Goal: Find specific page/section: Find specific page/section

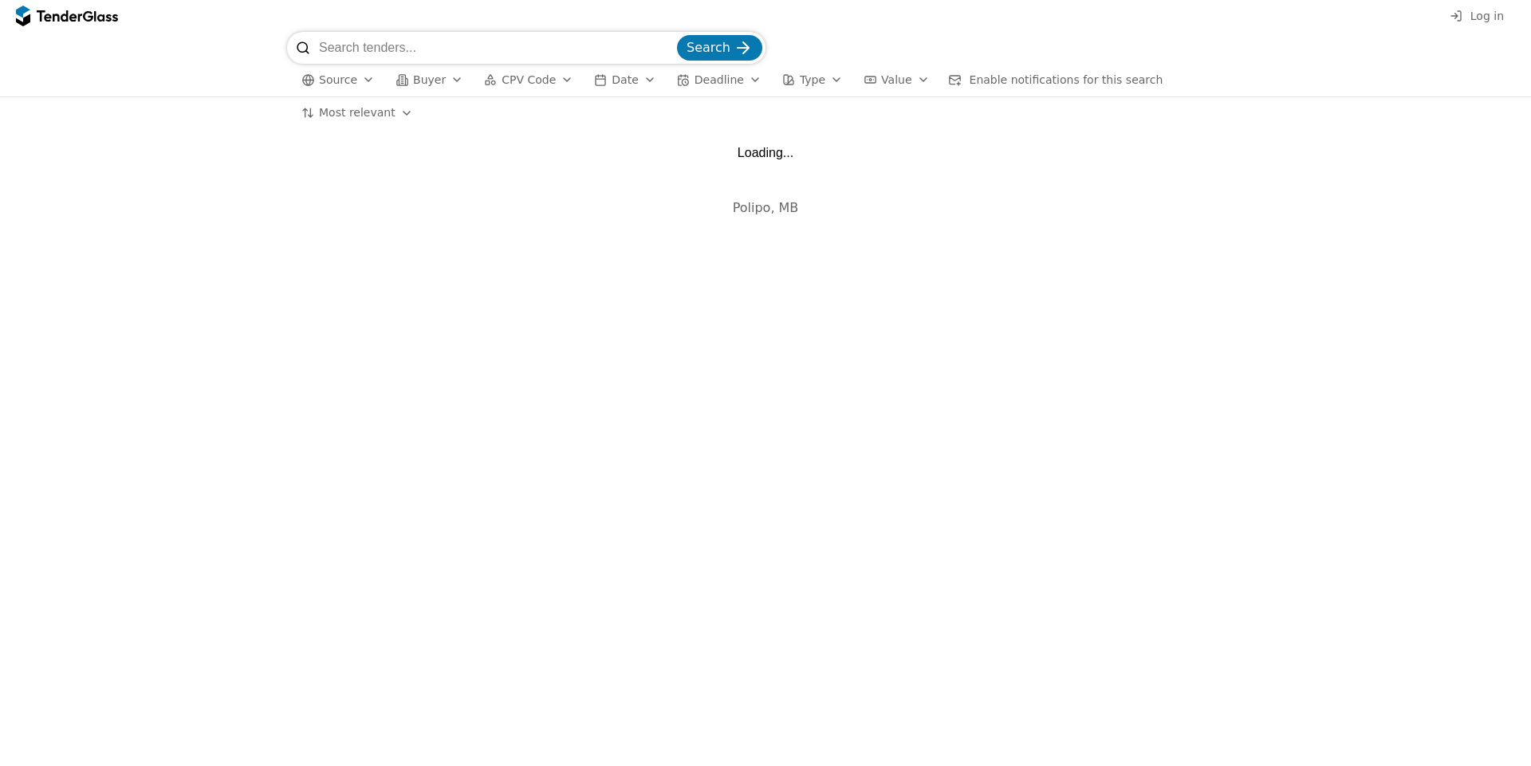
click at [333, 73] on span "Source" at bounding box center [338, 79] width 38 height 13
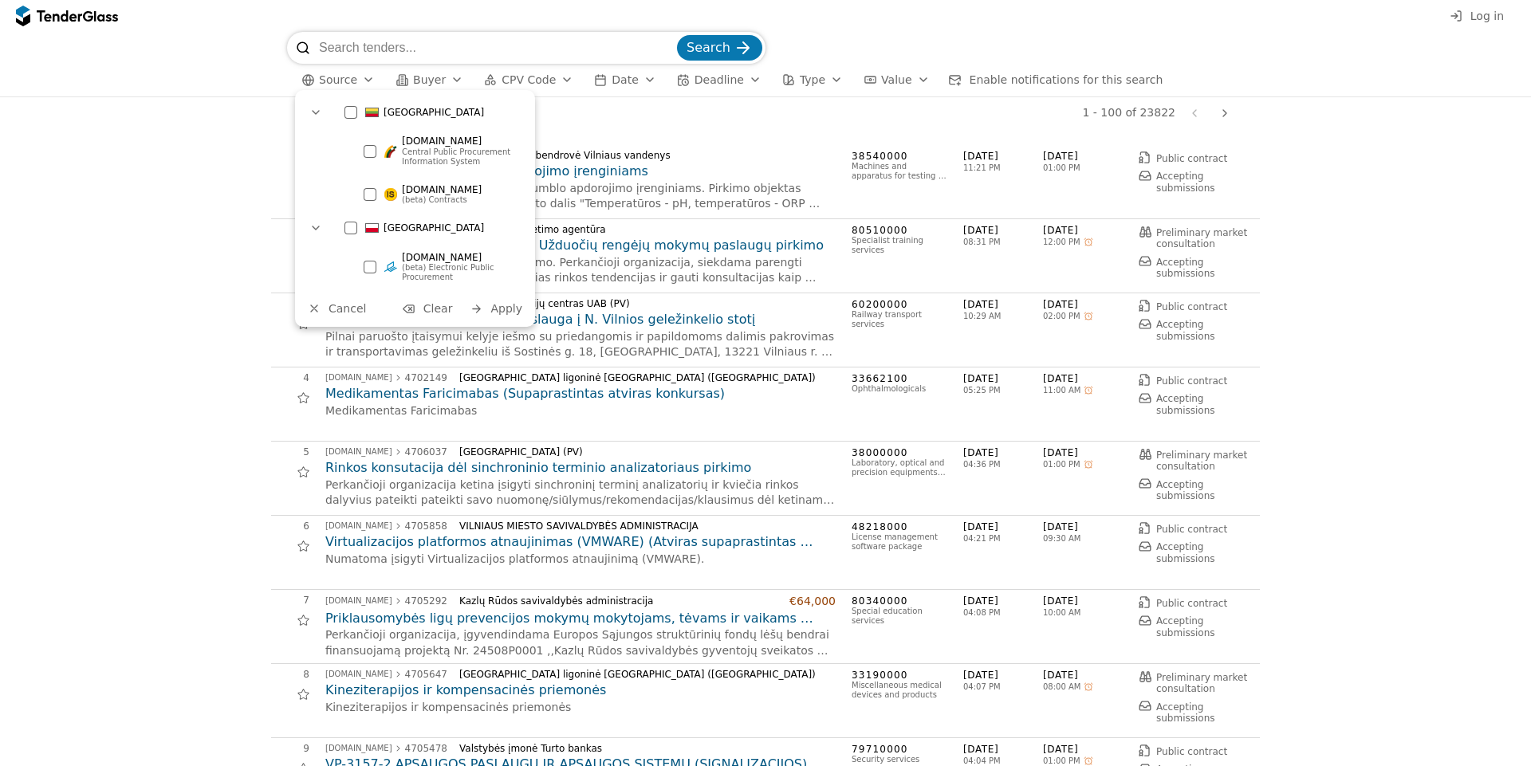
click at [349, 112] on div at bounding box center [351, 112] width 13 height 13
click at [357, 227] on div at bounding box center [351, 228] width 13 height 13
click at [512, 316] on button "Apply" at bounding box center [496, 309] width 62 height 20
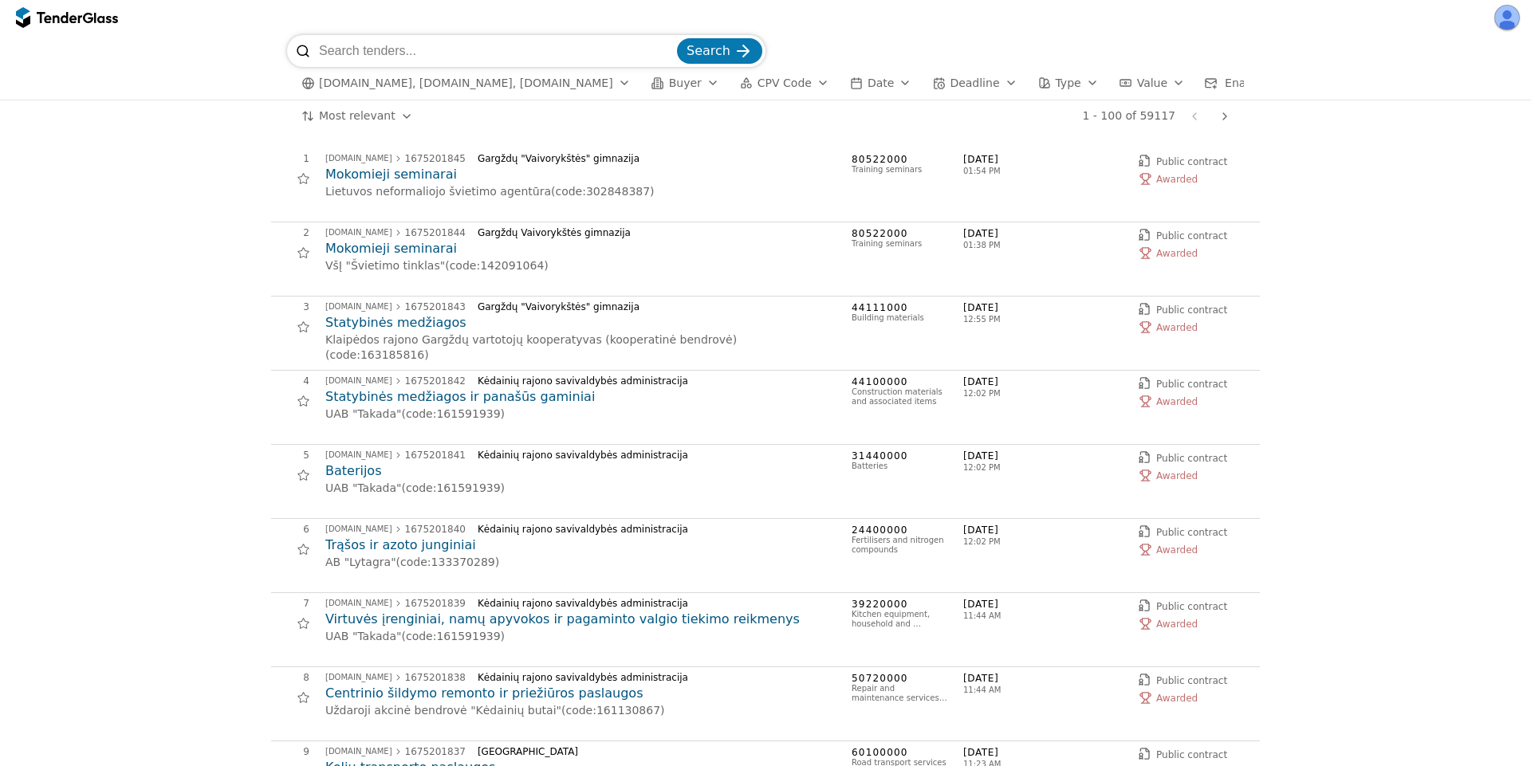
click at [450, 89] on span "[DOMAIN_NAME], [DOMAIN_NAME], [DOMAIN_NAME]" at bounding box center [466, 84] width 294 height 14
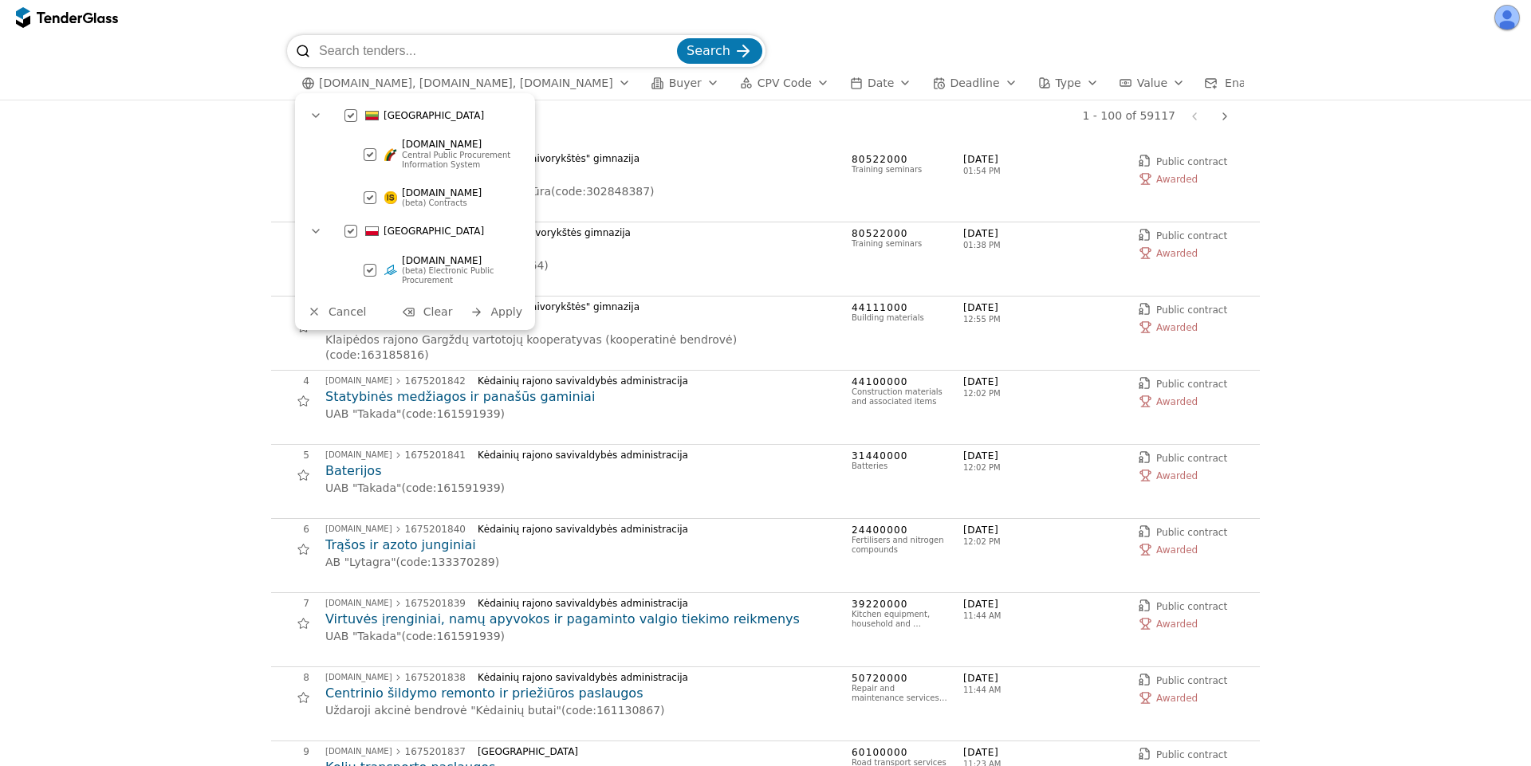
click at [189, 89] on div "Search [DOMAIN_NAME], [DOMAIN_NAME], [DOMAIN_NAME] Buyer CPV Code Date Deadline…" at bounding box center [765, 67] width 1515 height 65
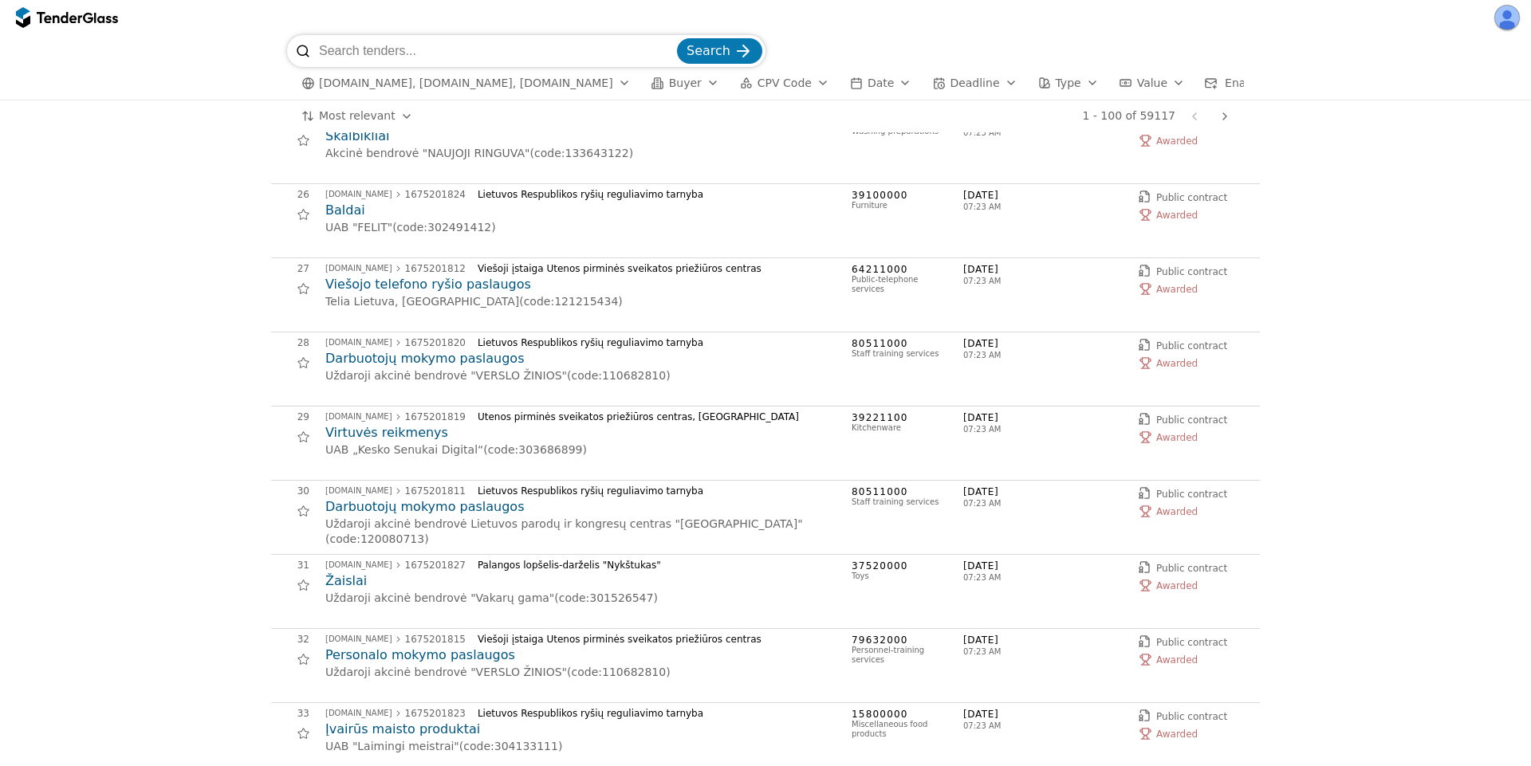
scroll to position [1340, 0]
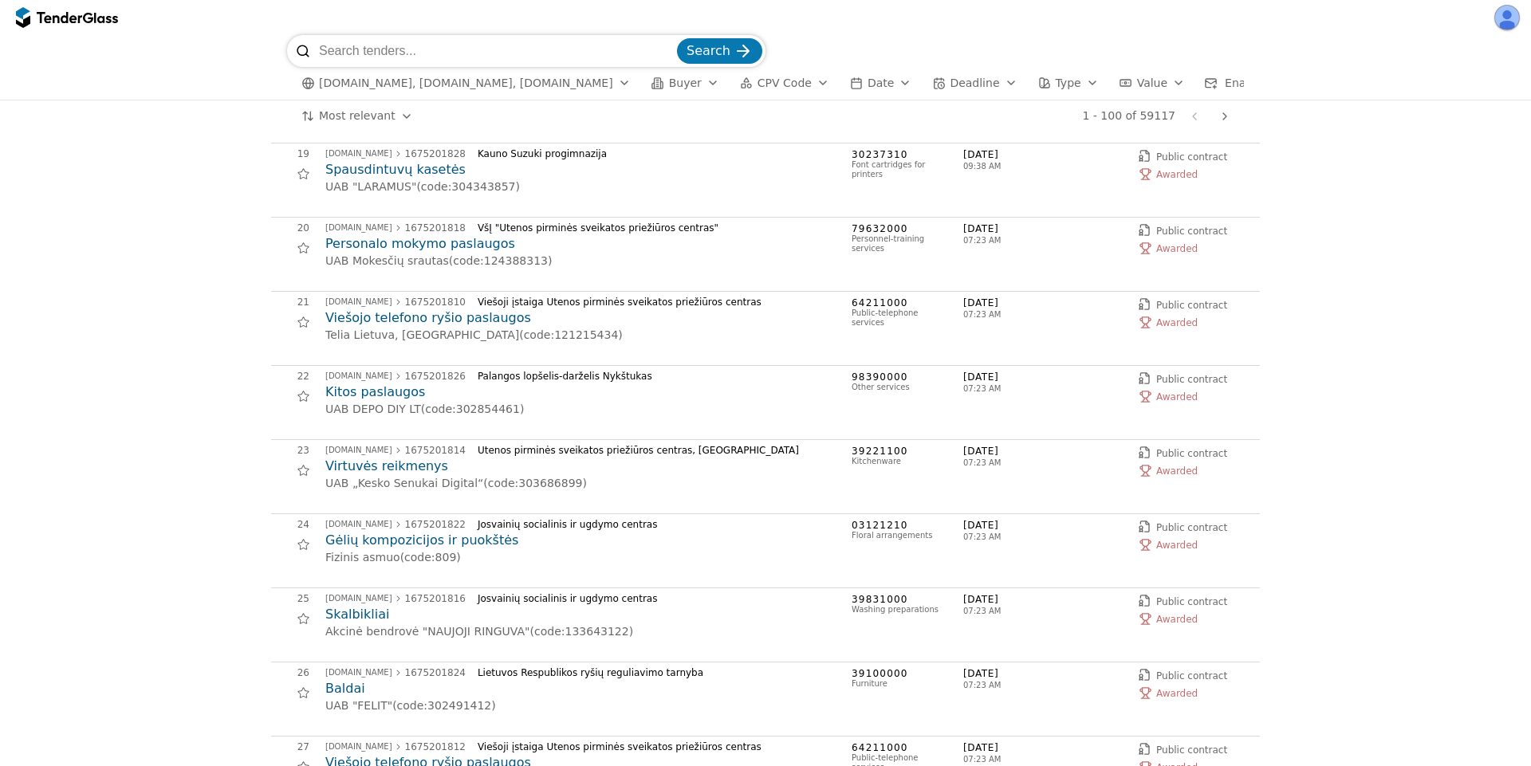
click at [538, 81] on span "[DOMAIN_NAME], [DOMAIN_NAME], [DOMAIN_NAME]" at bounding box center [466, 84] width 294 height 14
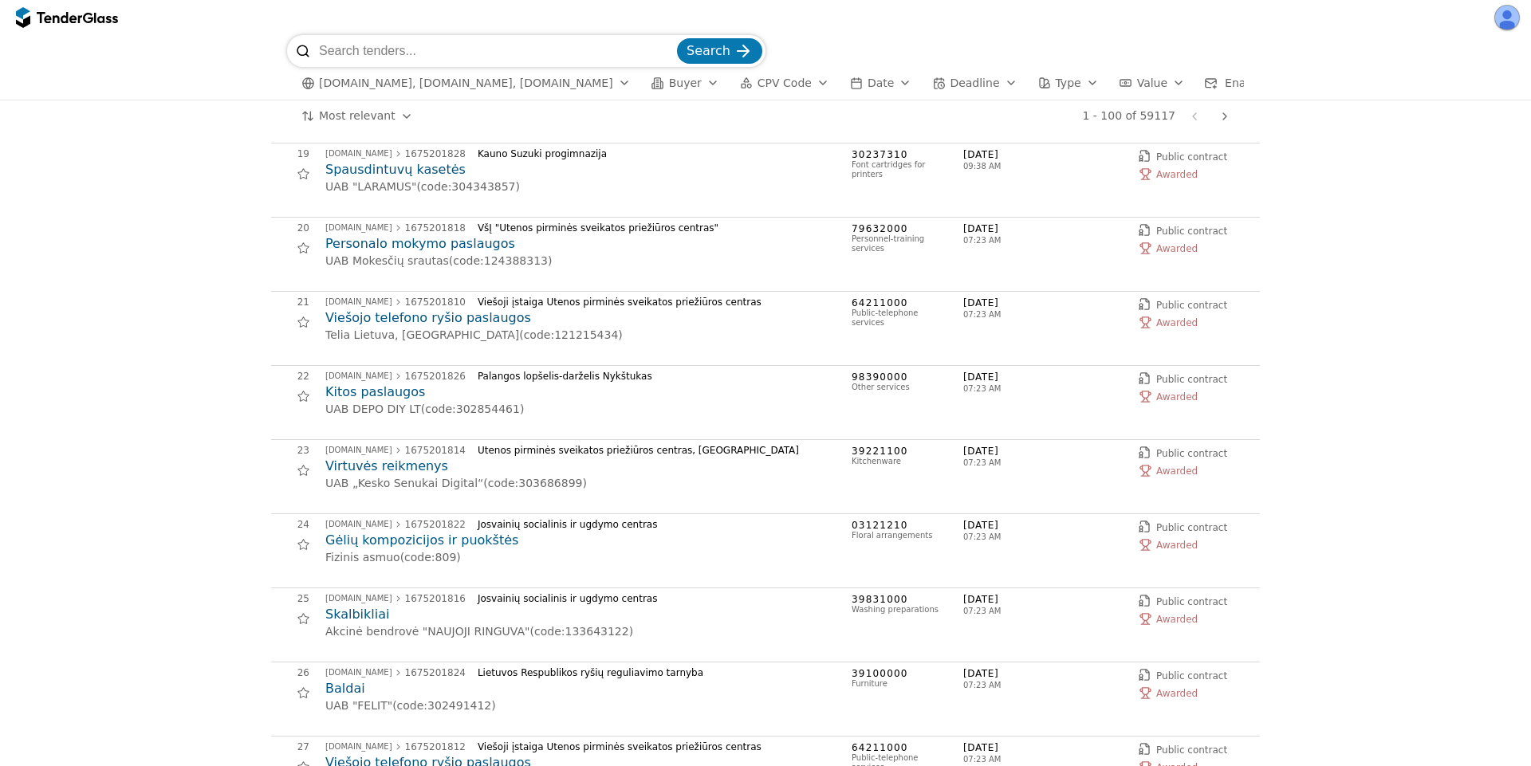
click at [574, 80] on span "[DOMAIN_NAME], [DOMAIN_NAME], [DOMAIN_NAME]" at bounding box center [466, 84] width 294 height 14
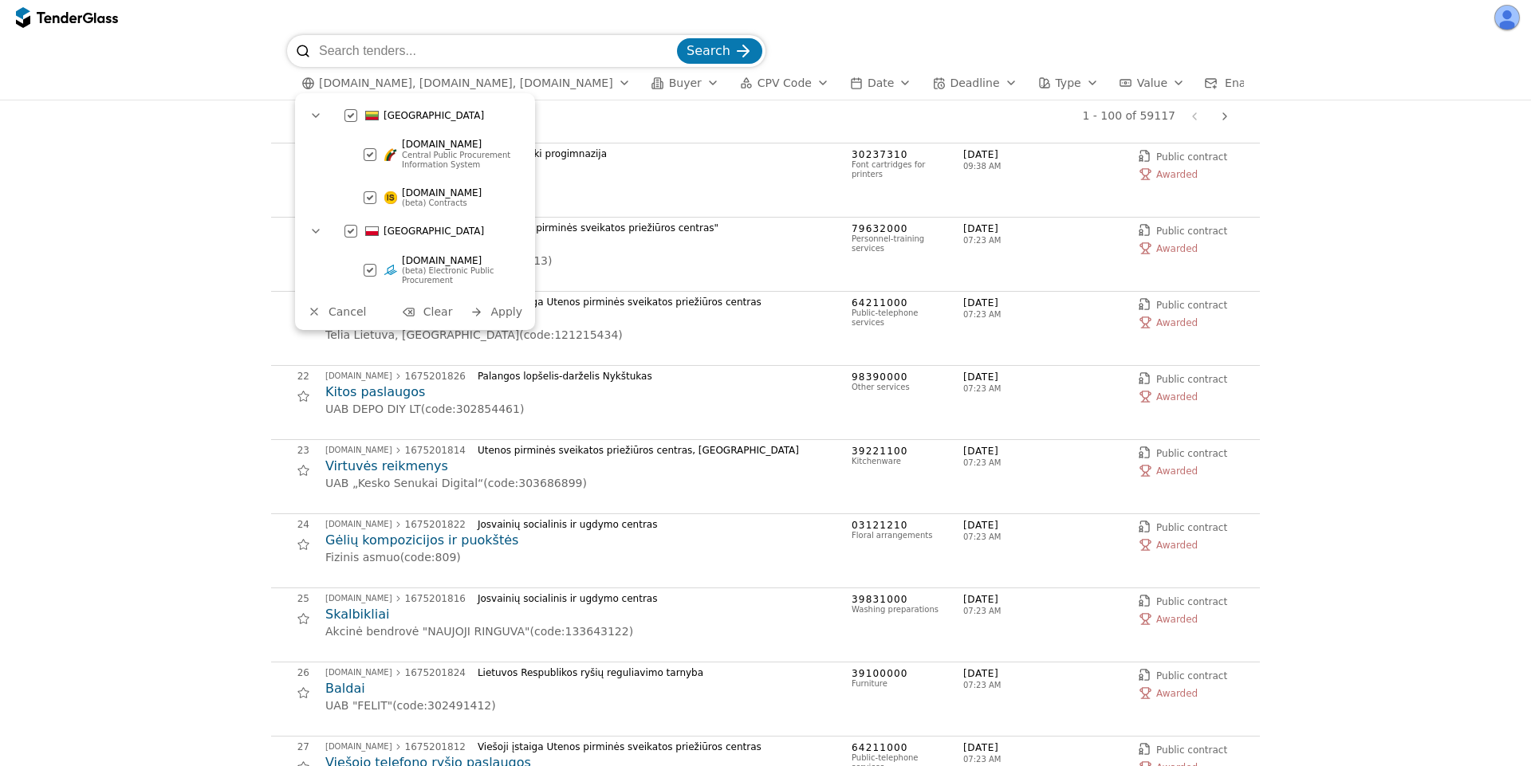
click at [406, 148] on span "[DOMAIN_NAME]" at bounding box center [442, 144] width 80 height 11
drag, startPoint x: 406, startPoint y: 191, endPoint x: 412, endPoint y: 198, distance: 9.0
click at [406, 192] on span "[DOMAIN_NAME]" at bounding box center [442, 192] width 80 height 11
drag, startPoint x: 497, startPoint y: 311, endPoint x: 519, endPoint y: 321, distance: 24.3
click at [498, 312] on span "Apply" at bounding box center [507, 311] width 32 height 13
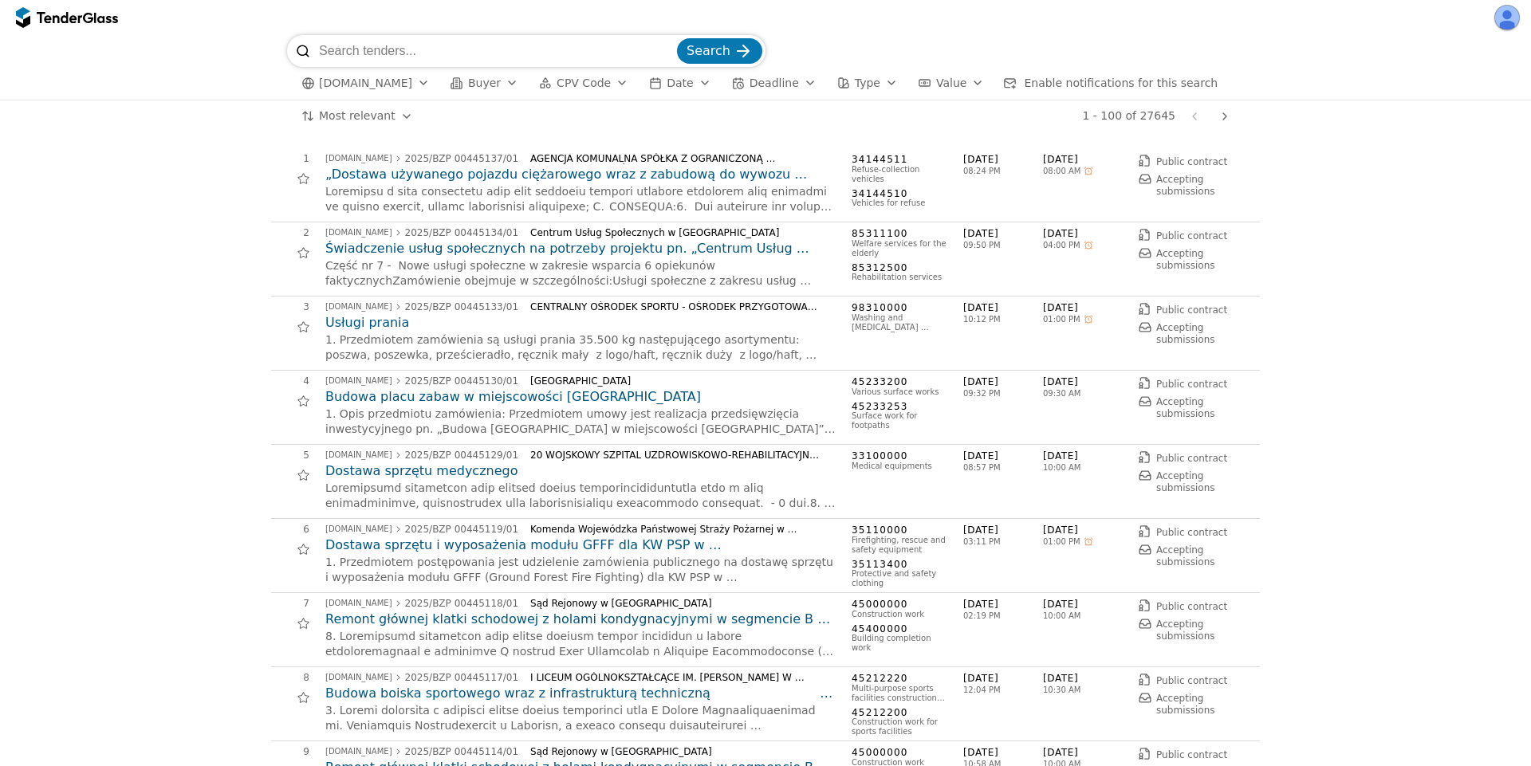
click at [480, 82] on span "Buyer" at bounding box center [484, 83] width 33 height 13
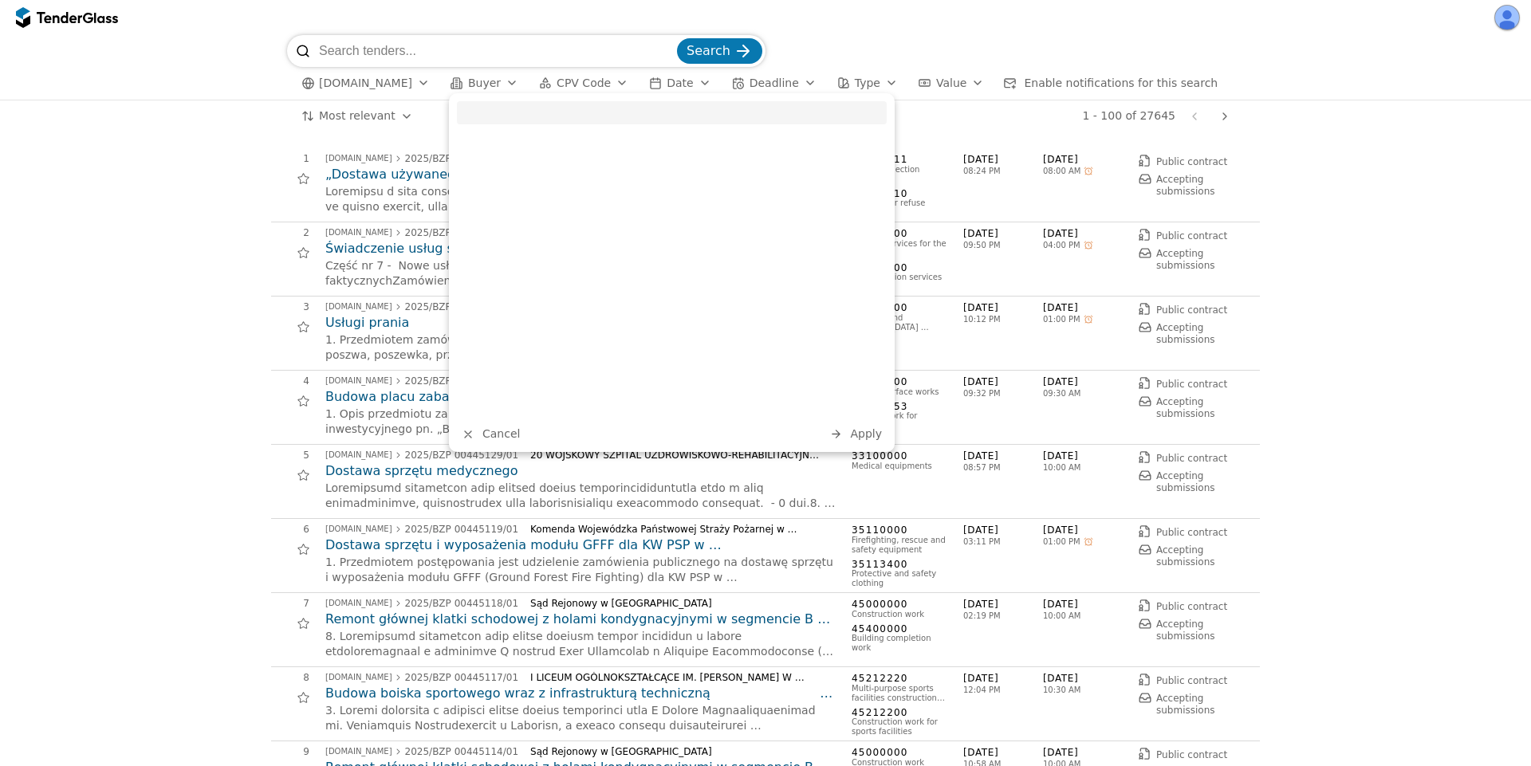
click at [480, 82] on span "Buyer" at bounding box center [484, 83] width 33 height 13
